Goal: Information Seeking & Learning: Learn about a topic

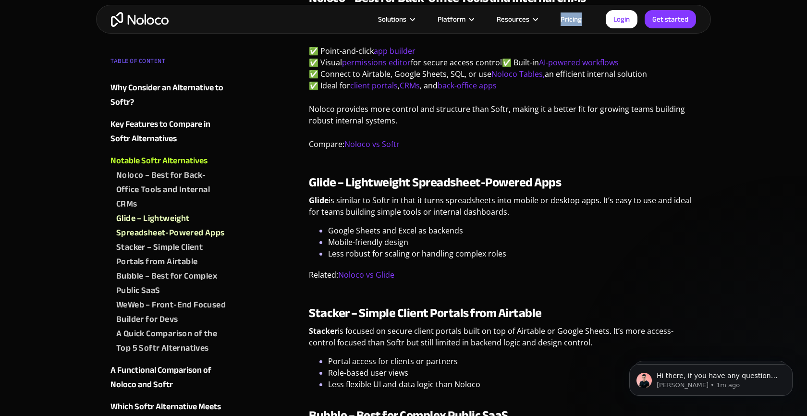
click at [572, 17] on link "Pricing" at bounding box center [571, 19] width 45 height 12
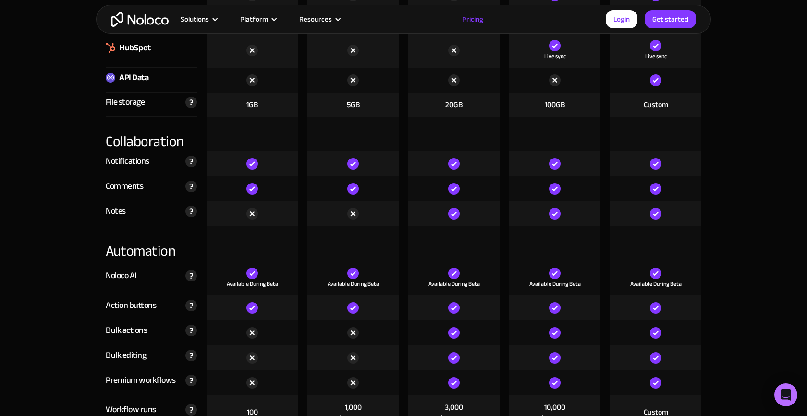
scroll to position [1705, 0]
